Goal: Task Accomplishment & Management: Manage account settings

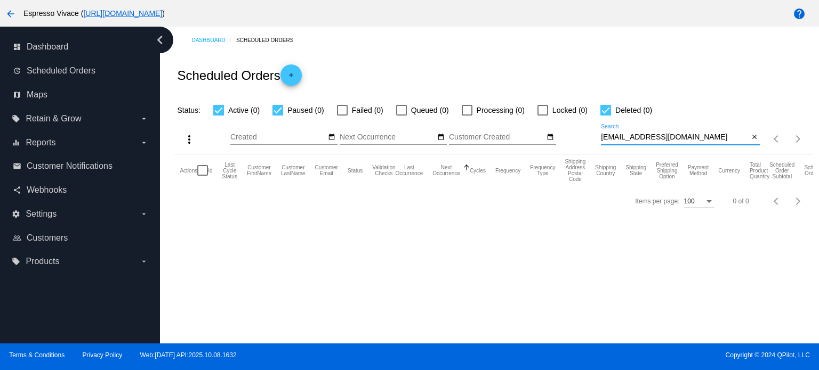
click at [606, 110] on div at bounding box center [605, 110] width 11 height 11
click at [605, 116] on input "Deleted (0)" at bounding box center [605, 116] width 1 height 1
checkbox input "false"
click at [277, 110] on div at bounding box center [277, 110] width 11 height 11
click at [277, 116] on input "Paused (0)" at bounding box center [277, 116] width 1 height 1
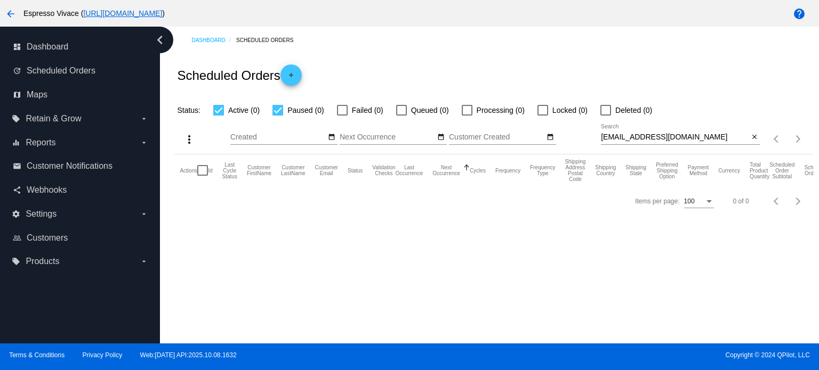
checkbox input "false"
click at [752, 135] on mat-icon "close" at bounding box center [753, 137] width 7 height 9
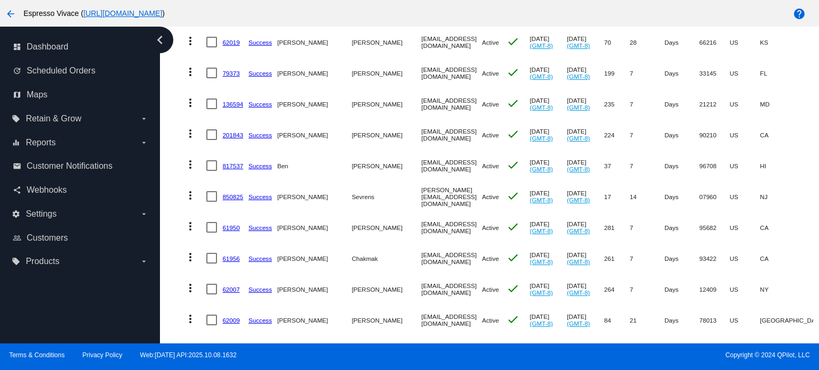
scroll to position [53, 0]
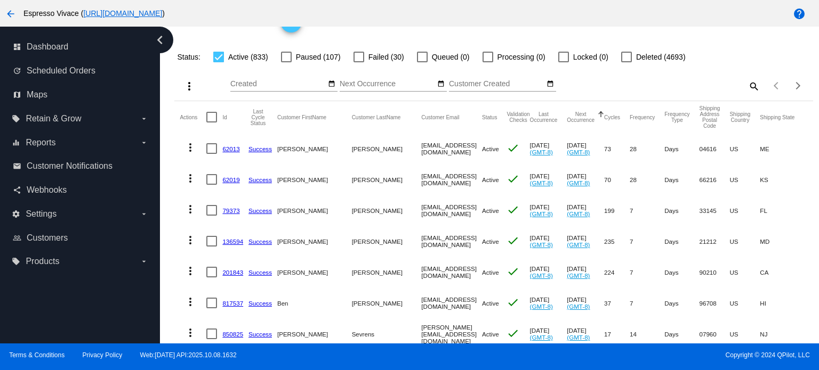
click at [371, 87] on input "Next Occurrence" at bounding box center [387, 84] width 96 height 9
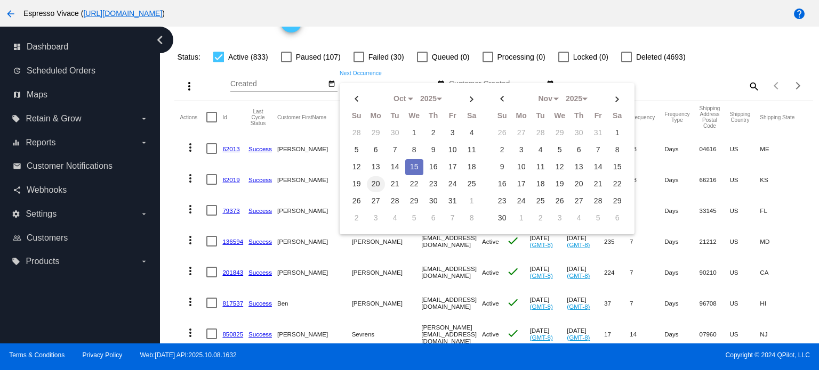
click at [373, 179] on td "20" at bounding box center [376, 184] width 18 height 16
click at [356, 199] on td "26" at bounding box center [356, 201] width 18 height 16
type input "[DATE] - [DATE]"
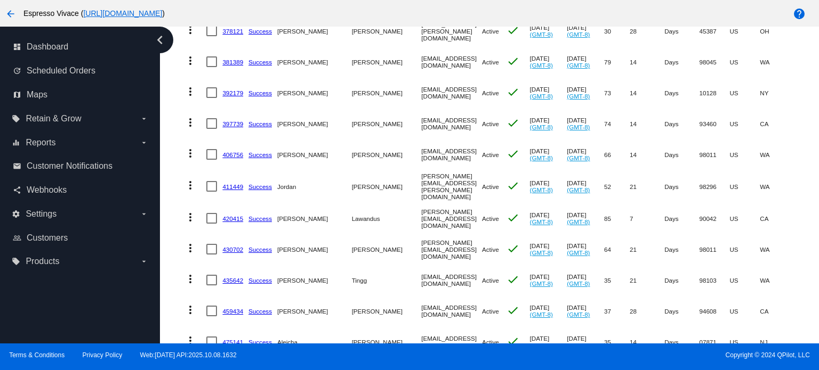
scroll to position [2971, 0]
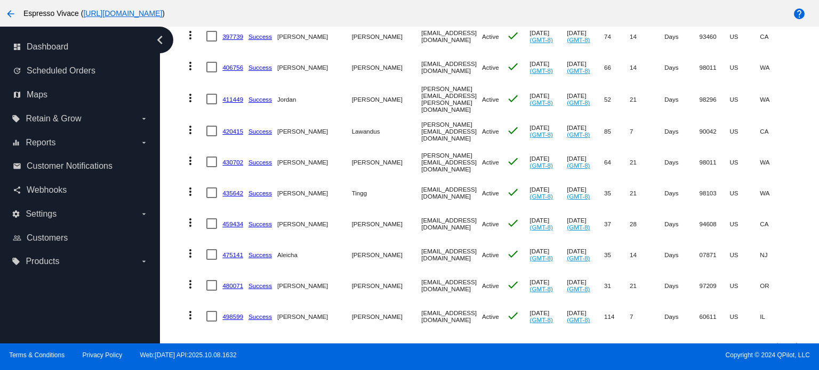
click at [792, 343] on div "Next page" at bounding box center [795, 346] width 7 height 7
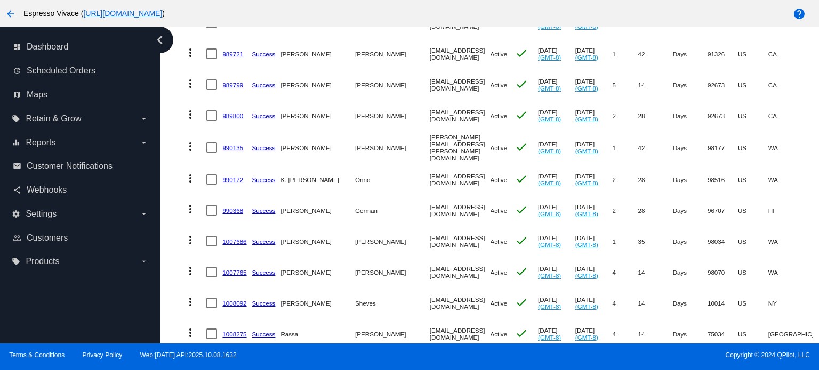
scroll to position [957, 0]
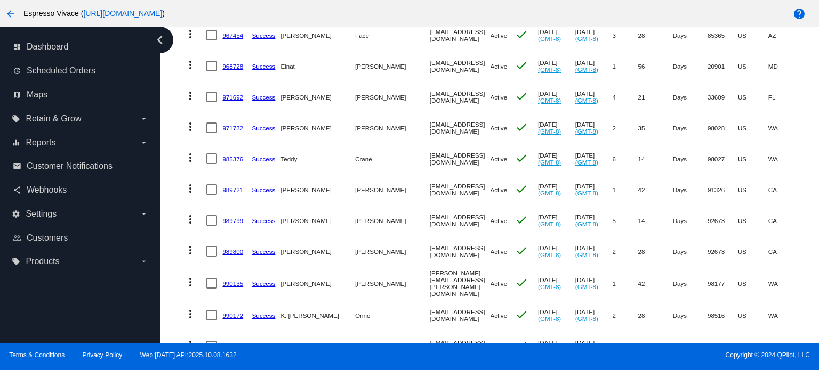
click at [181, 277] on mat-cell "more_vert" at bounding box center [193, 283] width 27 height 33
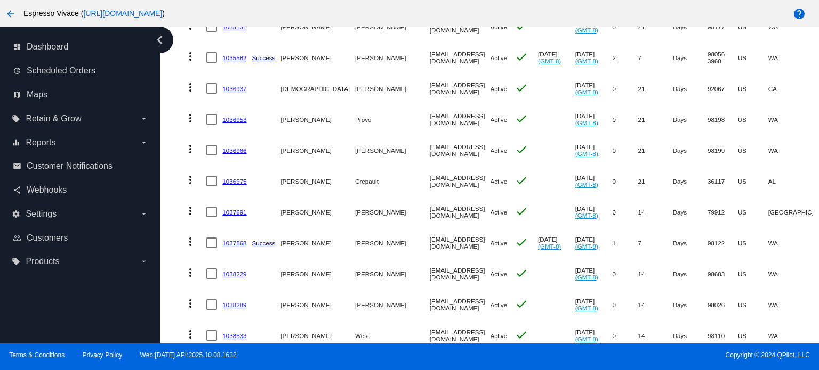
scroll to position [2662, 0]
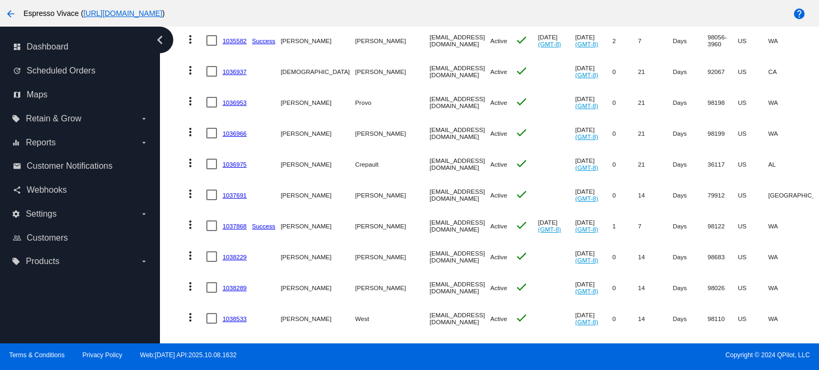
click at [237, 315] on link "1038533" at bounding box center [234, 318] width 24 height 7
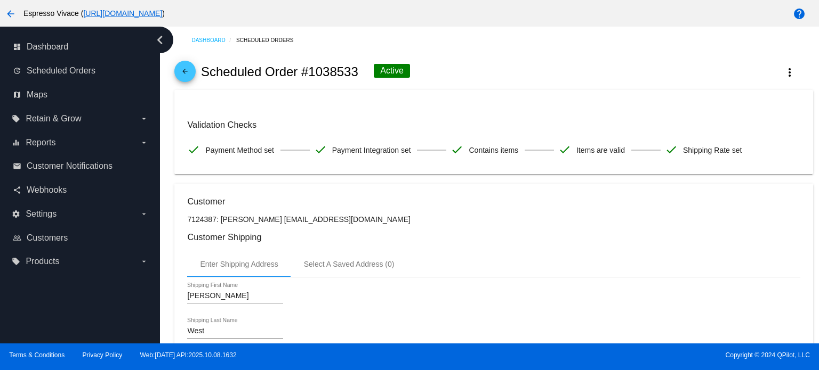
click at [180, 71] on mat-icon "arrow_back" at bounding box center [185, 74] width 13 height 13
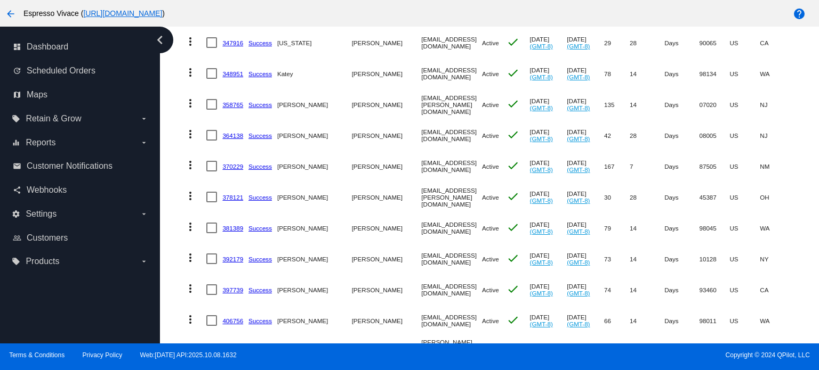
scroll to position [2971, 0]
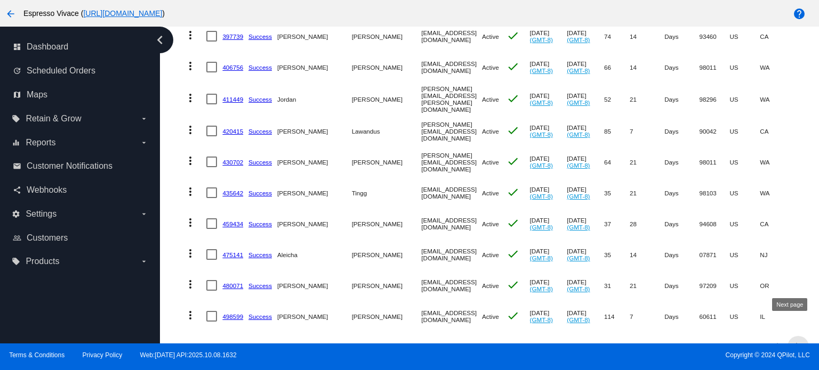
click at [792, 343] on div "Next page" at bounding box center [795, 346] width 7 height 7
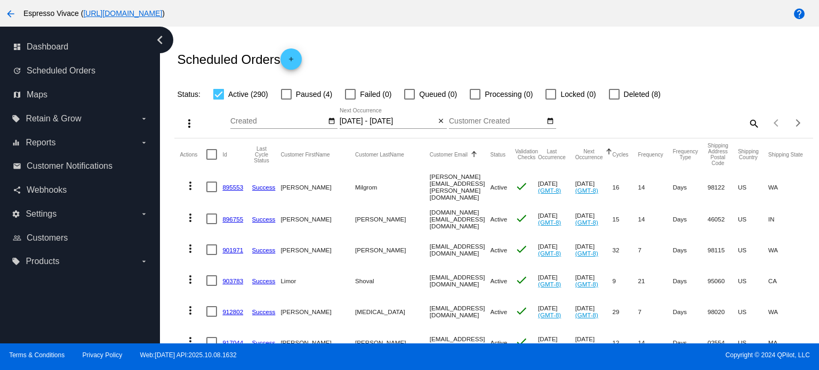
scroll to position [0, 0]
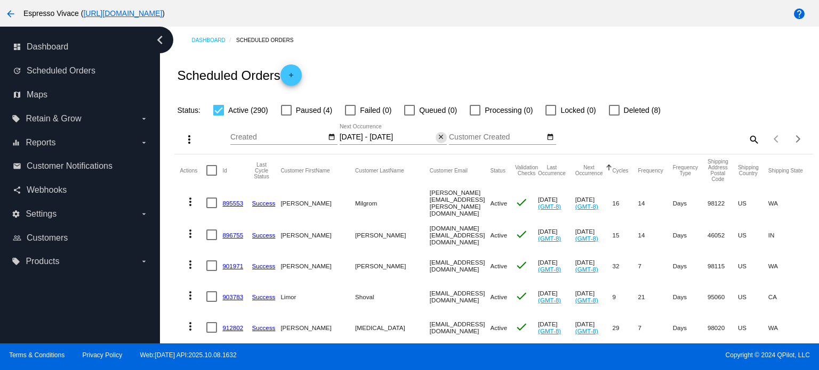
click at [441, 142] on mat-icon "close" at bounding box center [440, 137] width 7 height 9
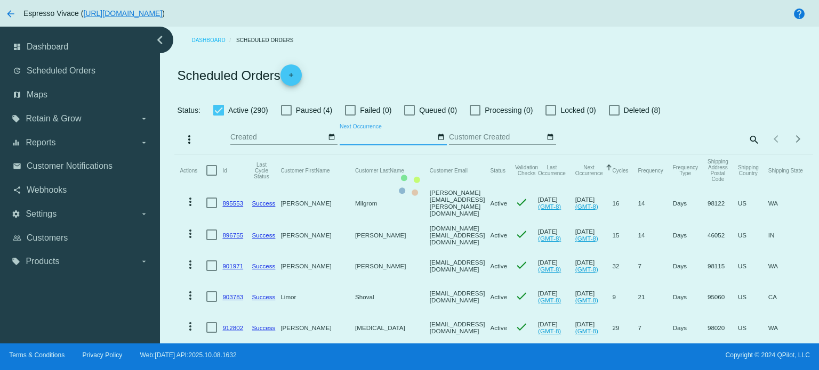
click at [407, 131] on div "Oct Jan Feb Mar Apr Su Mo Tu We Th" at bounding box center [387, 134] width 96 height 21
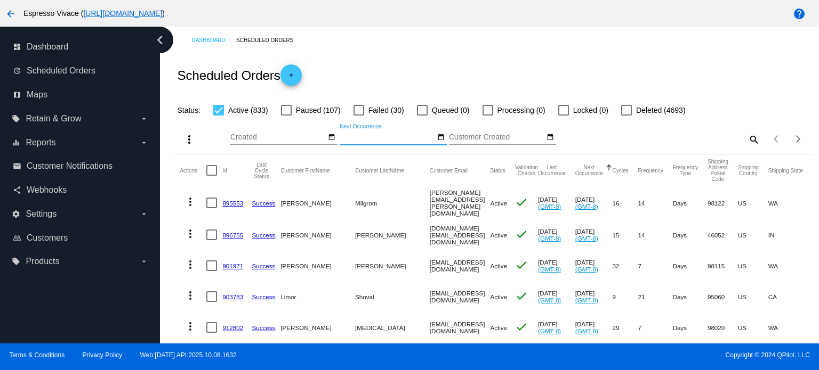
click at [406, 136] on input "Next Occurrence" at bounding box center [387, 137] width 96 height 9
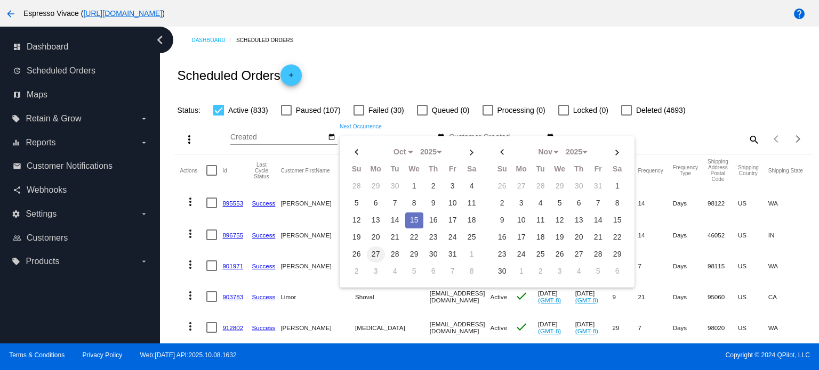
click at [374, 249] on td "27" at bounding box center [376, 255] width 18 height 16
click at [351, 268] on td "2" at bounding box center [356, 272] width 18 height 16
type input "[DATE] - [DATE]"
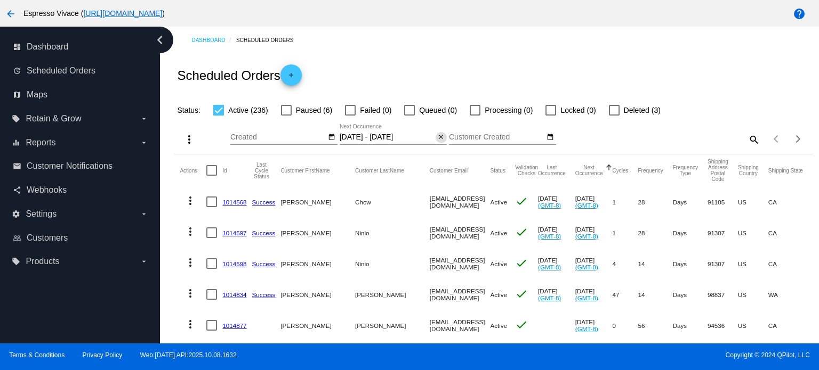
click at [439, 135] on mat-icon "close" at bounding box center [440, 137] width 7 height 9
